Goal: Information Seeking & Learning: Learn about a topic

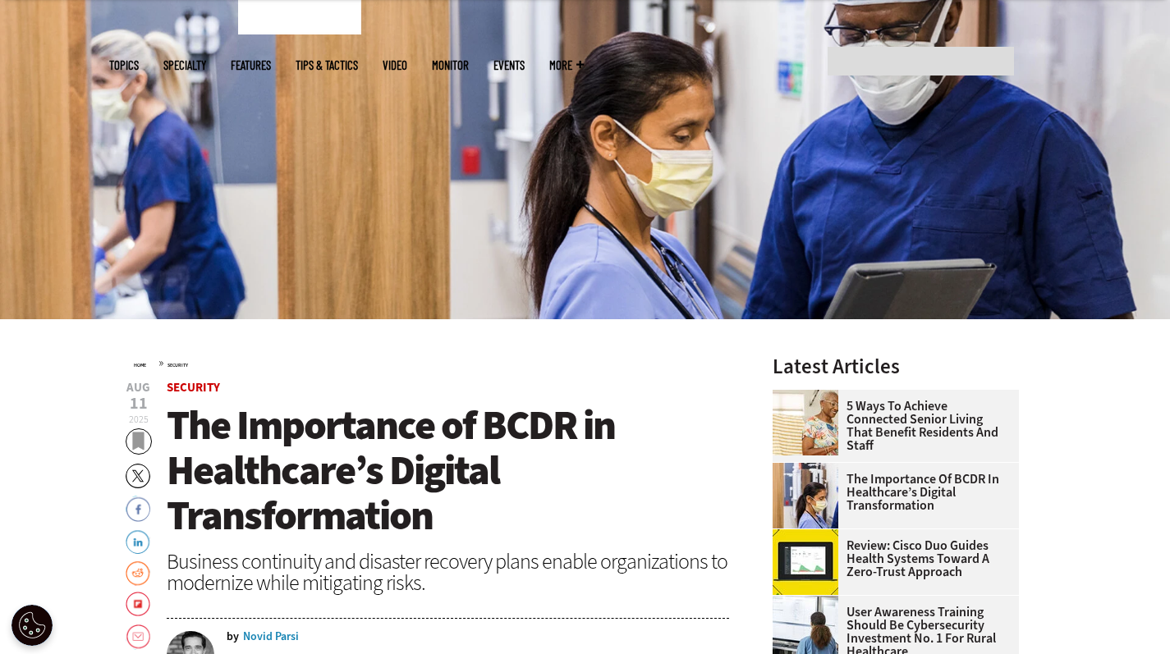
scroll to position [244, 0]
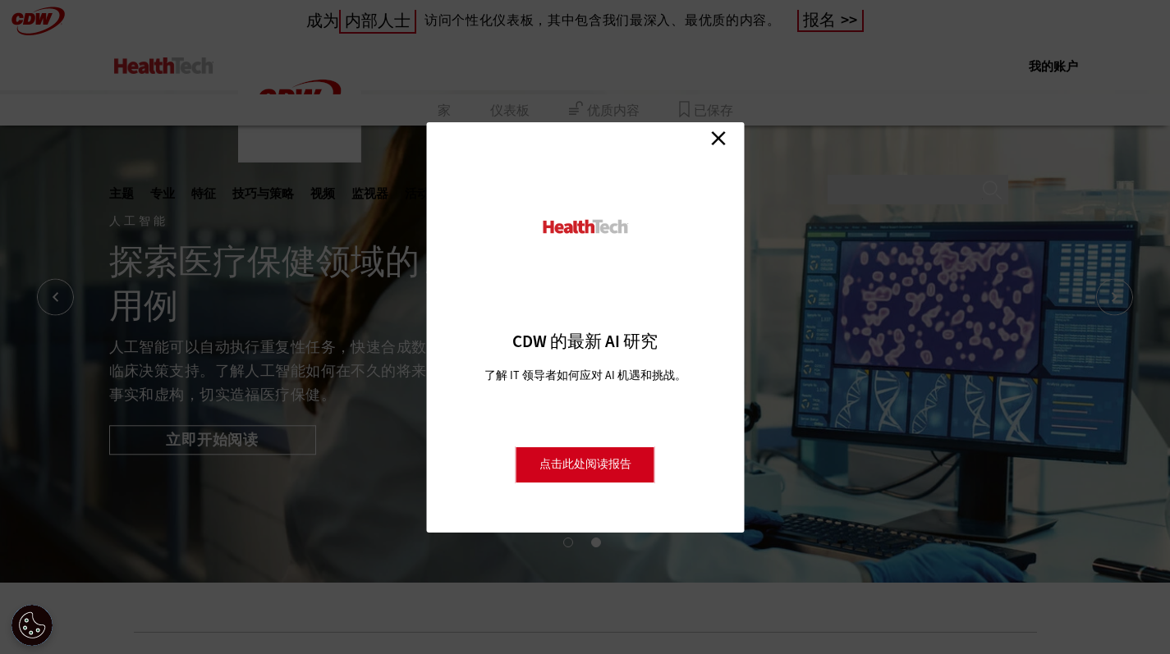
click at [722, 140] on link "关闭" at bounding box center [718, 138] width 25 height 25
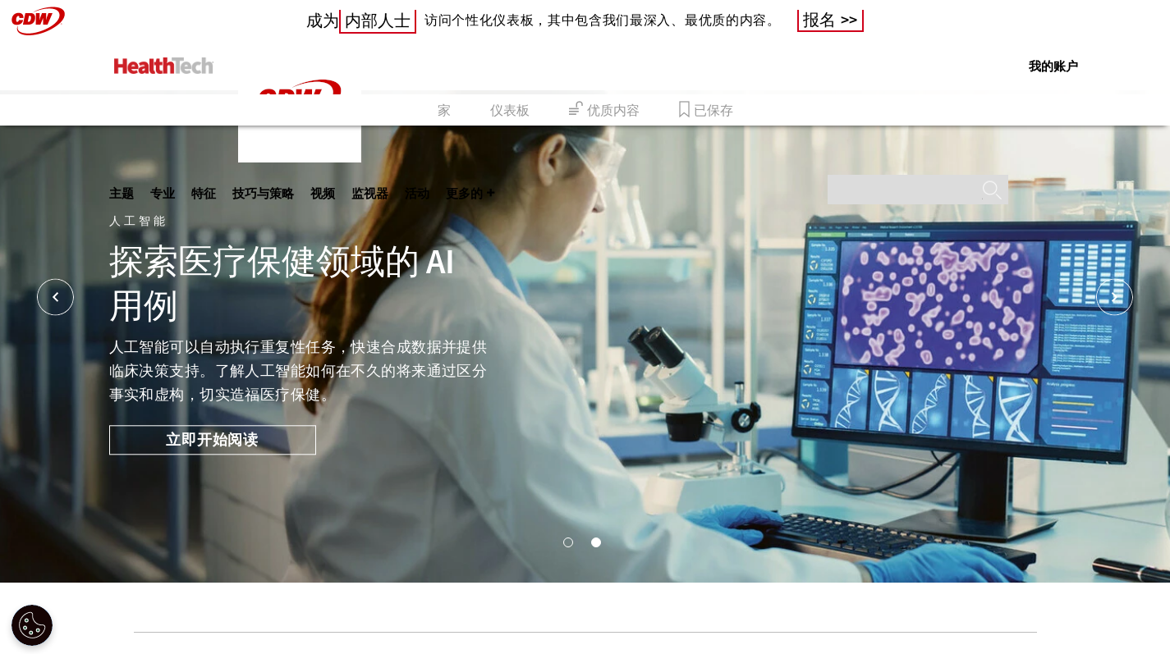
click at [134, 186] on font "主题" at bounding box center [121, 193] width 25 height 15
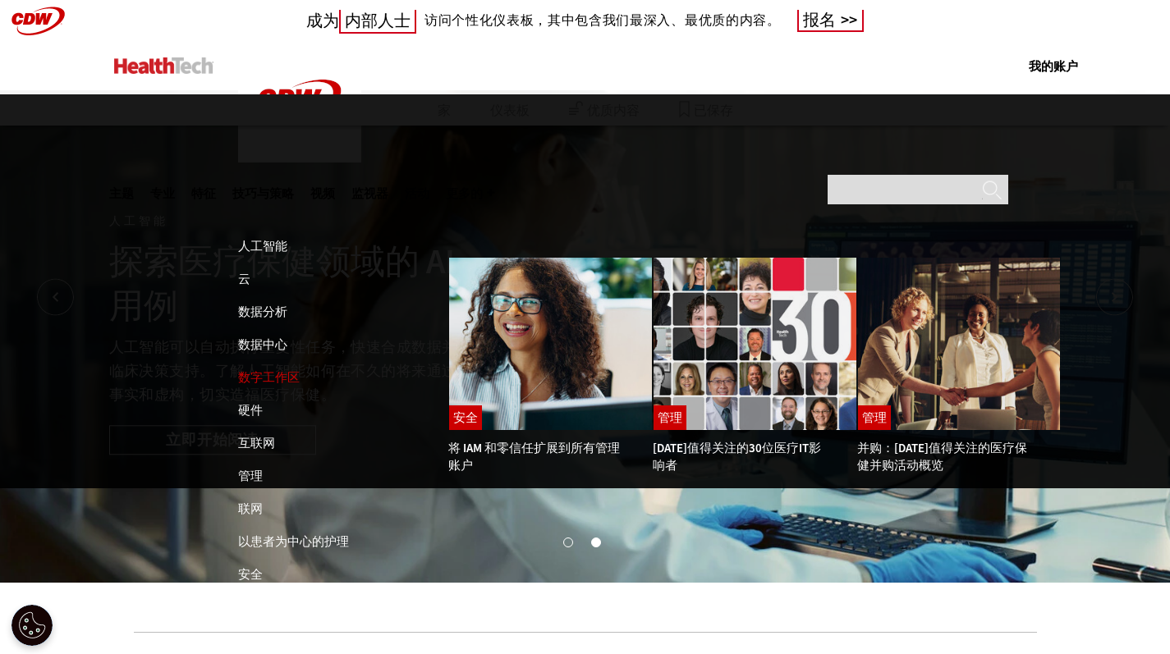
click at [270, 369] on font "数字工作区" at bounding box center [269, 377] width 62 height 16
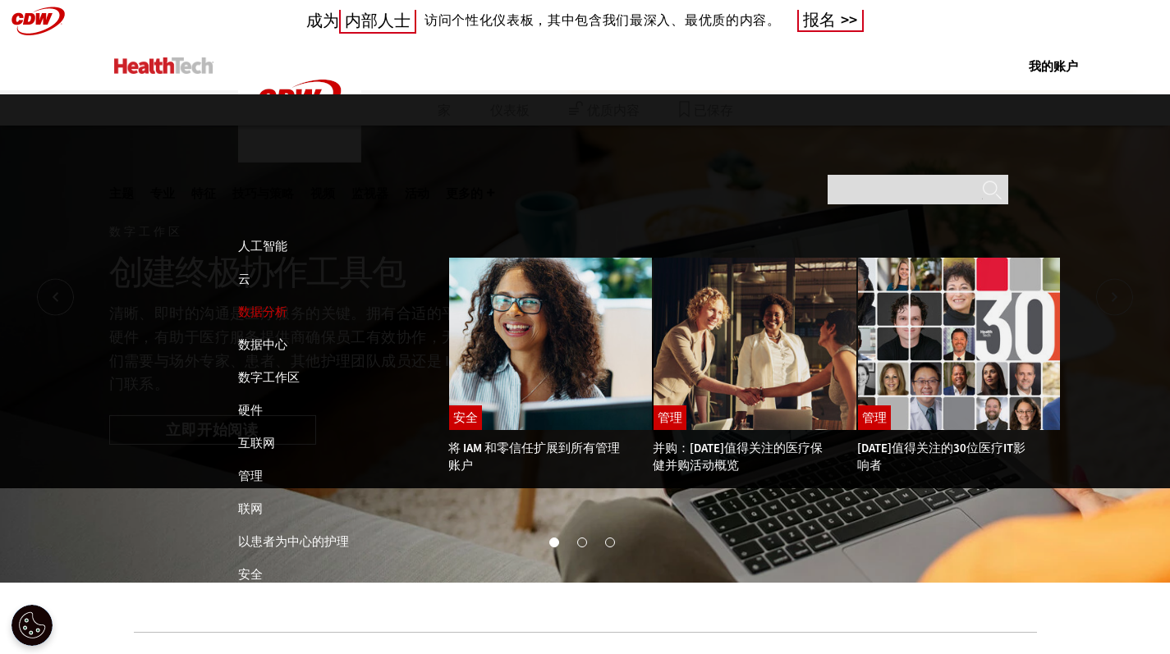
click at [268, 304] on font "数据分析" at bounding box center [262, 312] width 49 height 16
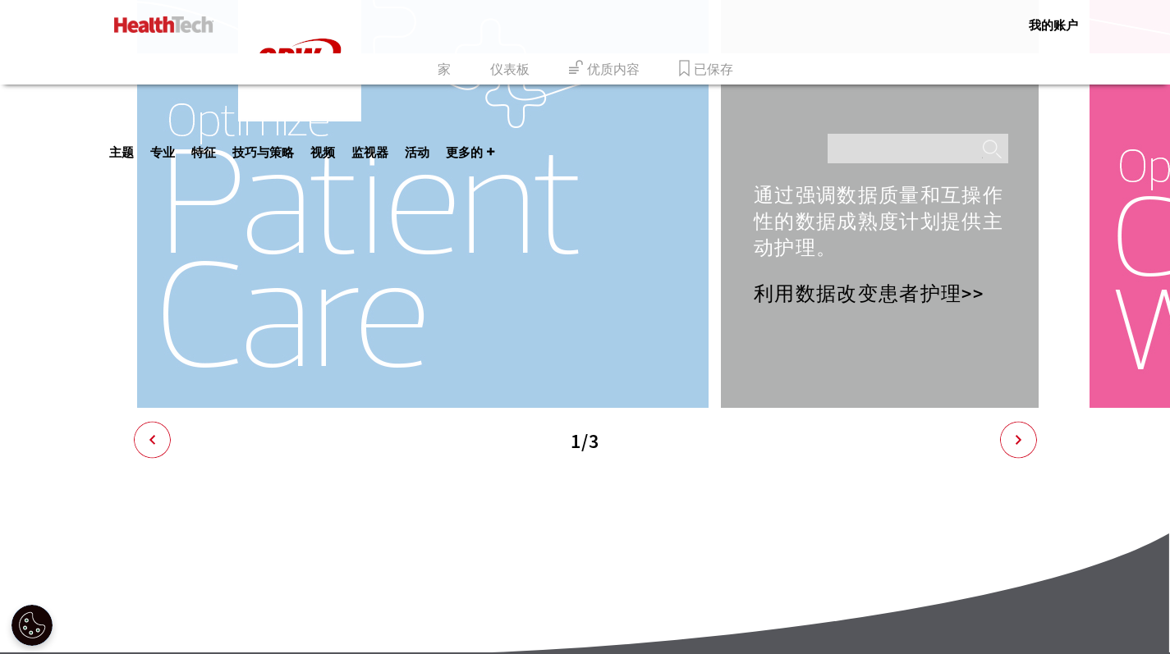
scroll to position [3750, 0]
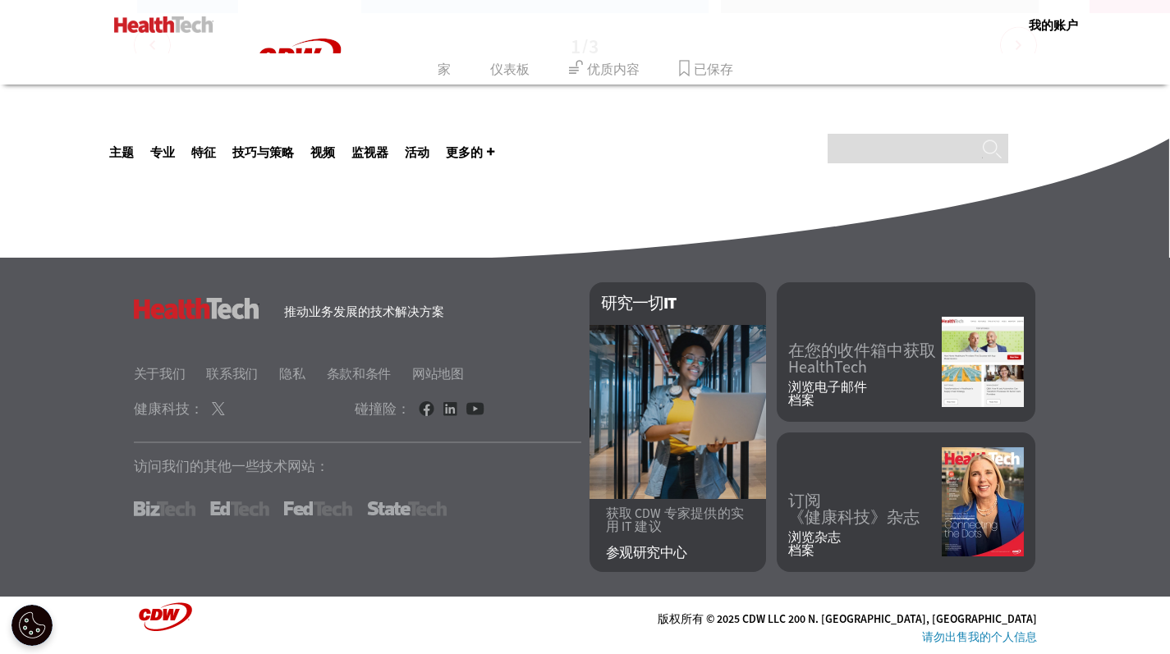
click at [327, 509] on link "联邦科技" at bounding box center [318, 509] width 68 height 15
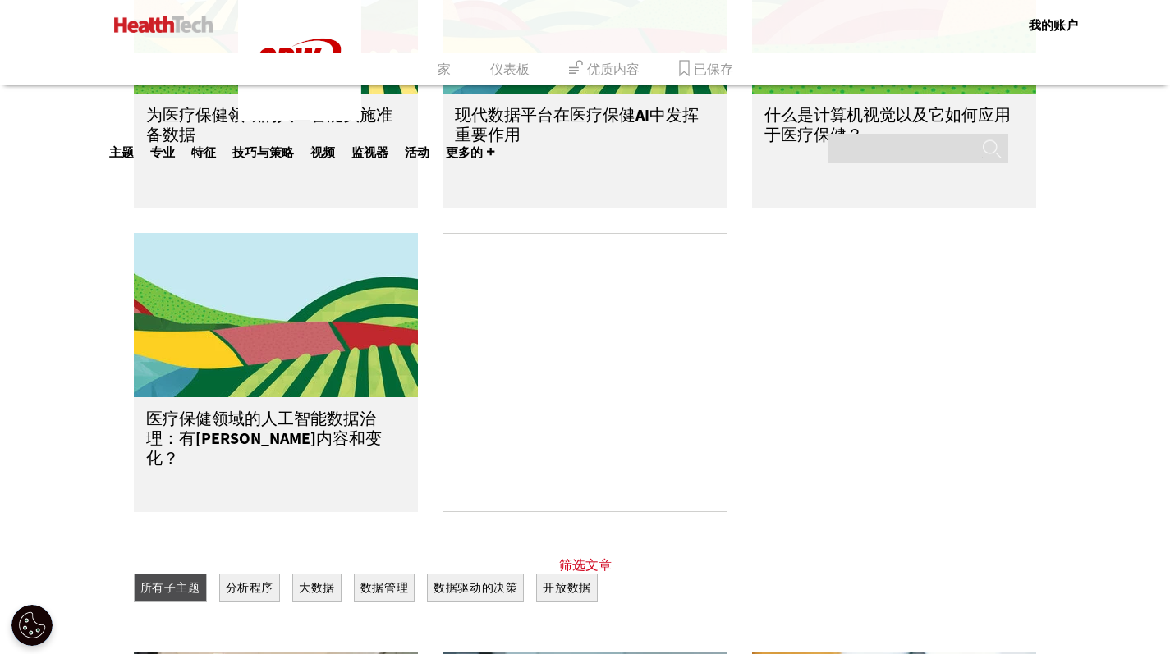
scroll to position [0, 0]
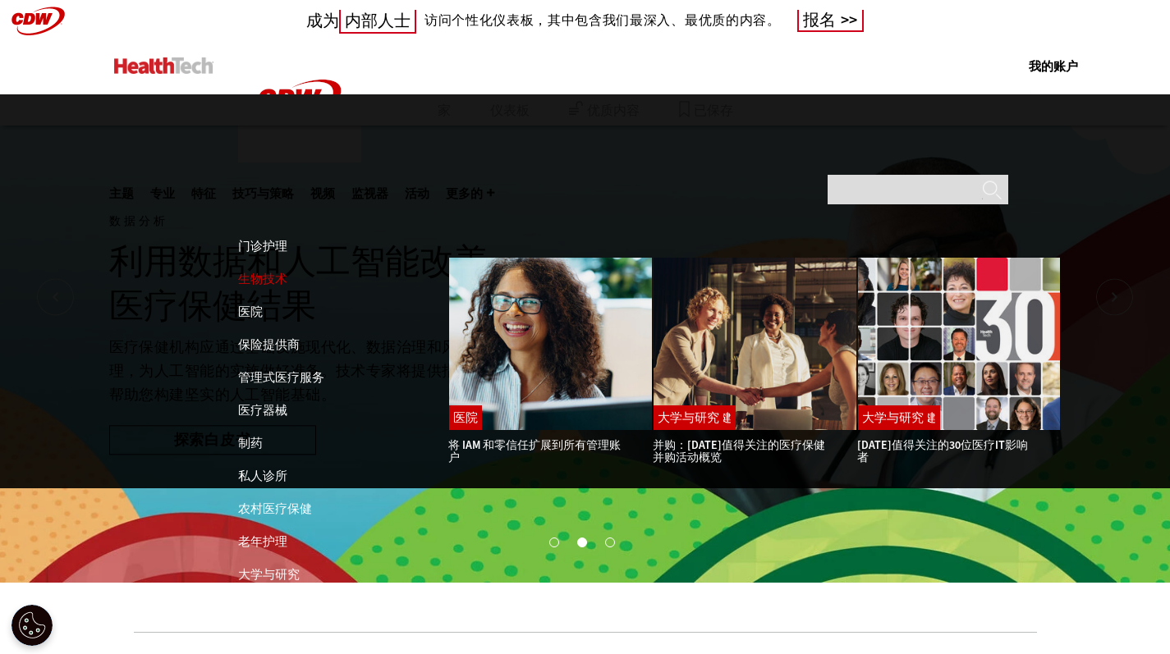
click at [258, 271] on font "生物技术" at bounding box center [262, 279] width 49 height 16
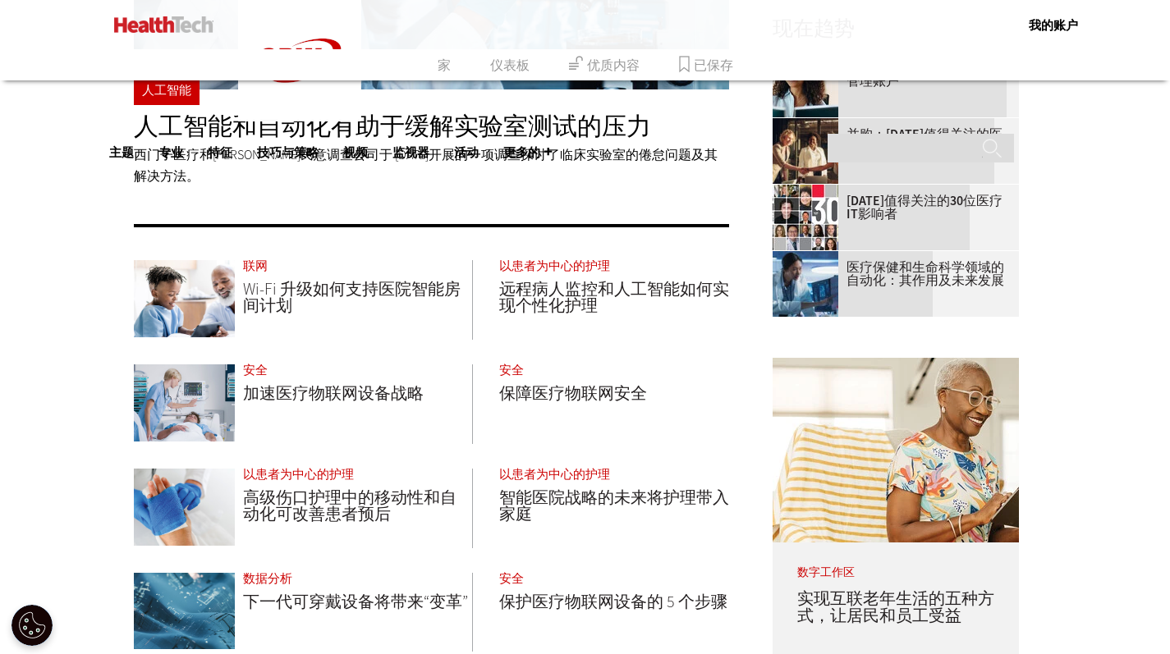
scroll to position [804, 0]
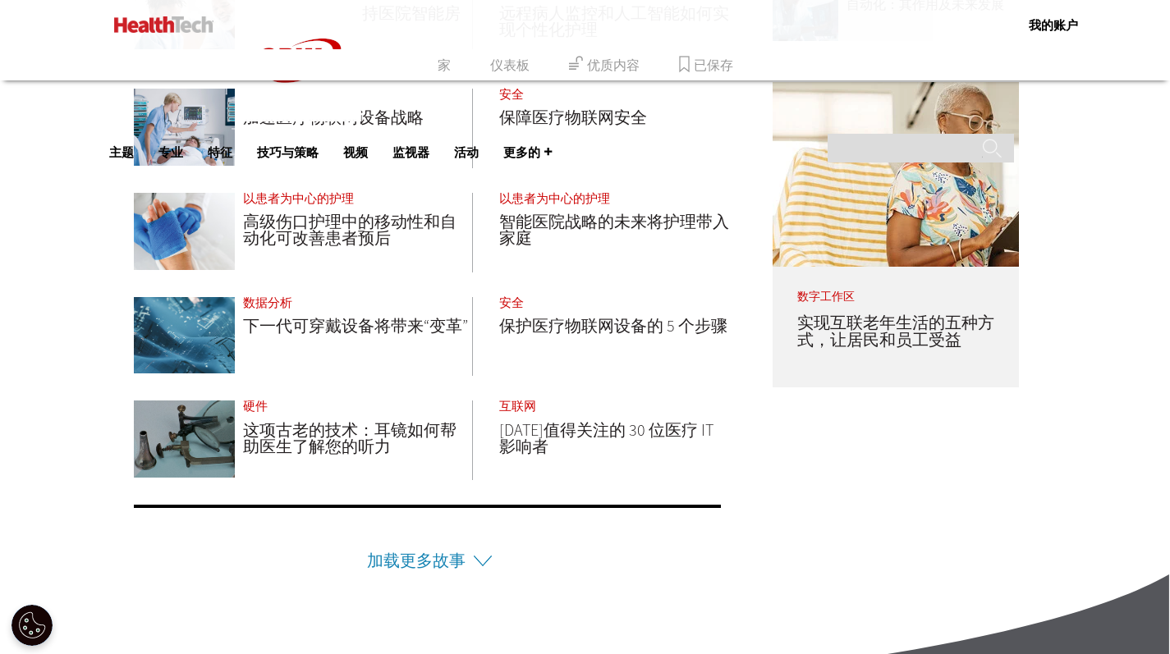
click at [464, 556] on font "加载更多故事" at bounding box center [416, 561] width 99 height 22
click at [462, 566] on font "加载更多故事" at bounding box center [416, 561] width 99 height 22
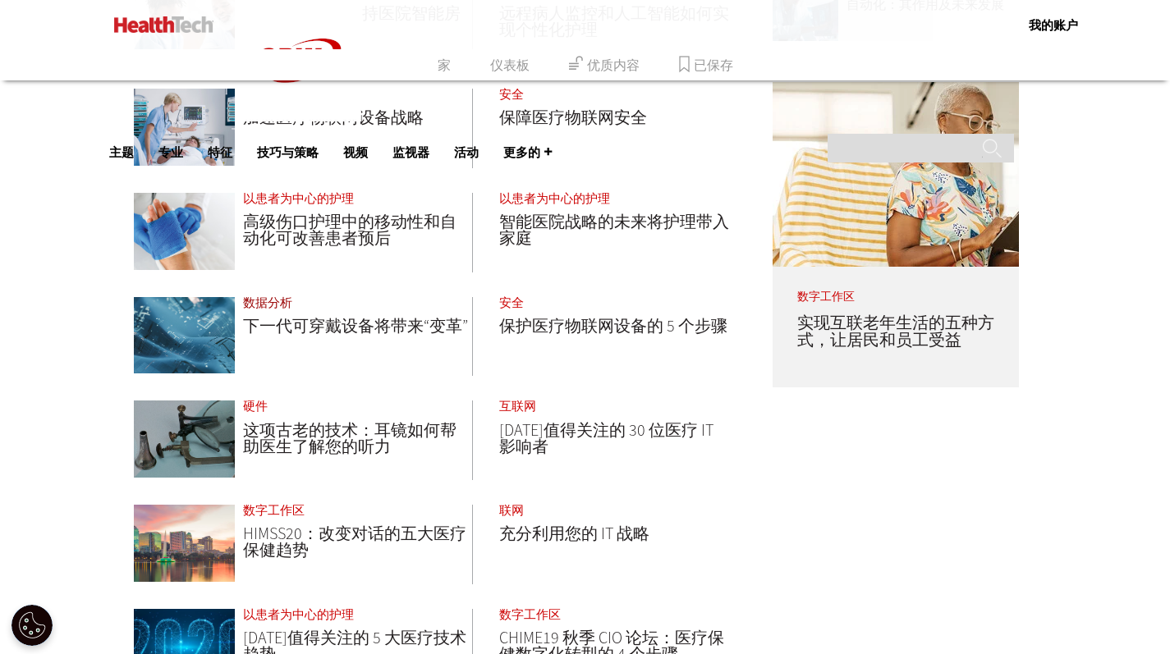
click at [274, 302] on font "数据分析" at bounding box center [267, 303] width 49 height 16
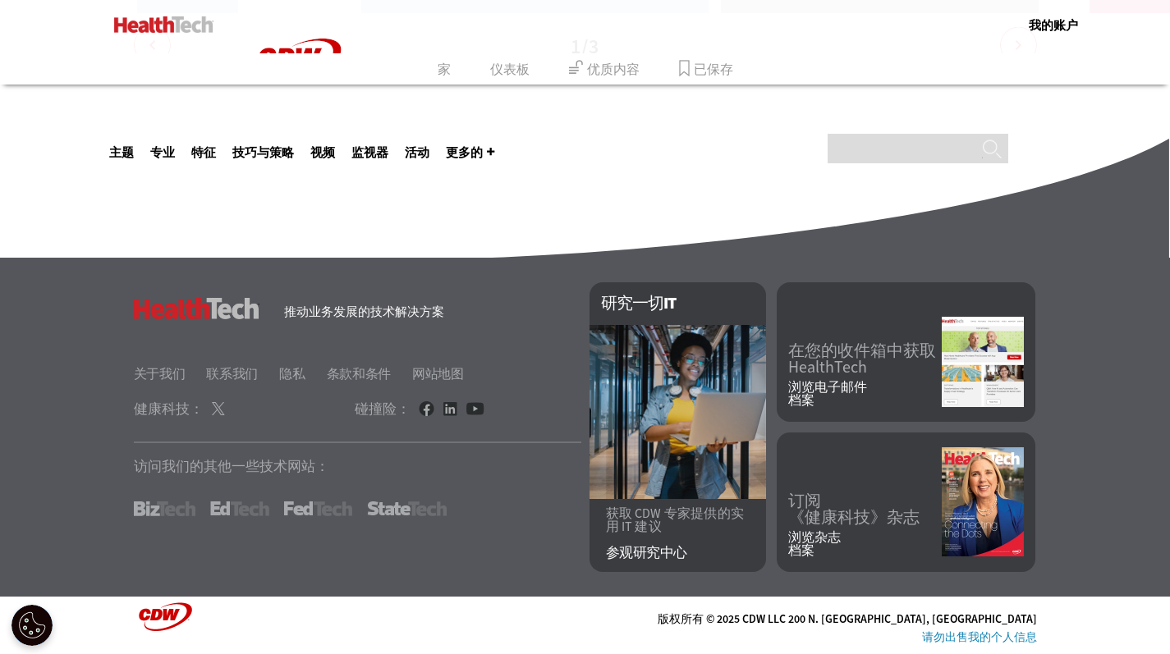
scroll to position [3750, 0]
click at [988, 503] on img at bounding box center [983, 501] width 82 height 109
